Goal: Check status: Check status

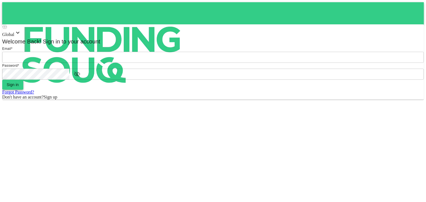
type input "hah1121@hotmail.com"
click at [23, 90] on button "Sign in" at bounding box center [12, 85] width 21 height 10
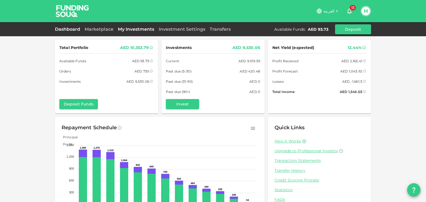
click at [125, 30] on link "My Investments" at bounding box center [136, 29] width 41 height 5
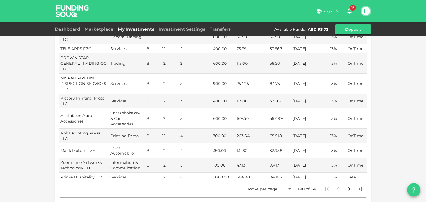
scroll to position [180, 0]
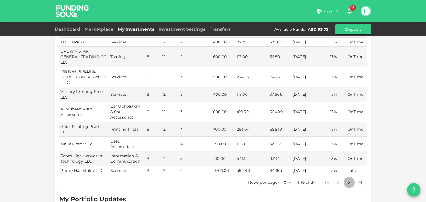
click at [347, 179] on icon "Go to next page" at bounding box center [349, 182] width 7 height 7
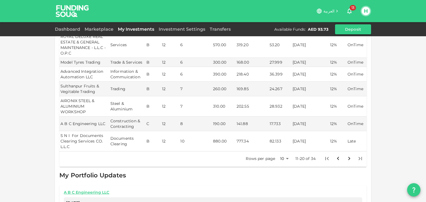
scroll to position [212, 0]
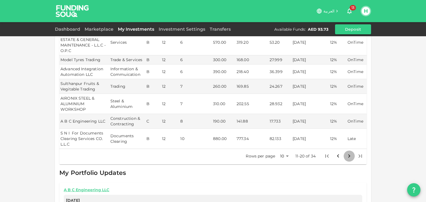
click at [346, 153] on icon "Go to next page" at bounding box center [349, 156] width 7 height 7
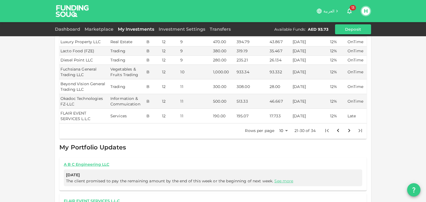
scroll to position [223, 0]
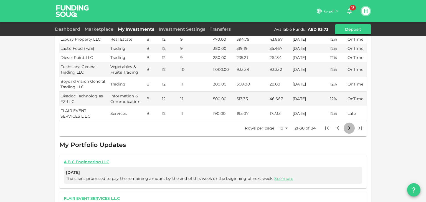
click at [348, 125] on icon "Go to next page" at bounding box center [349, 128] width 7 height 7
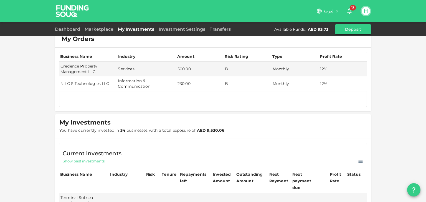
scroll to position [0, 0]
